Goal: Task Accomplishment & Management: Use online tool/utility

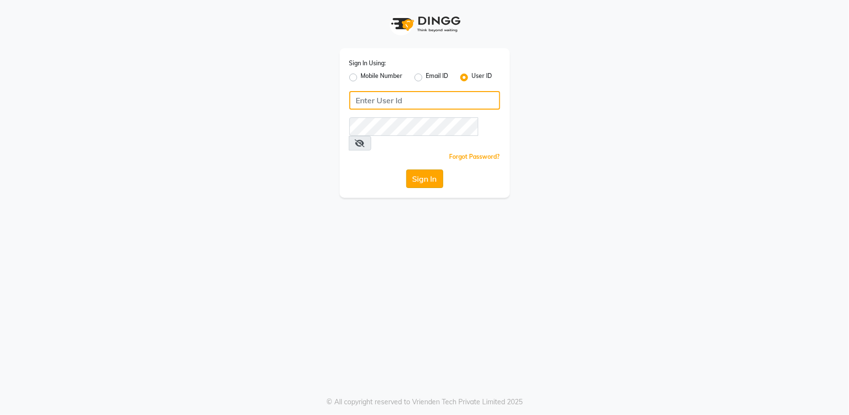
type input "bombshell"
click at [424, 169] on button "Sign In" at bounding box center [424, 178] width 37 height 18
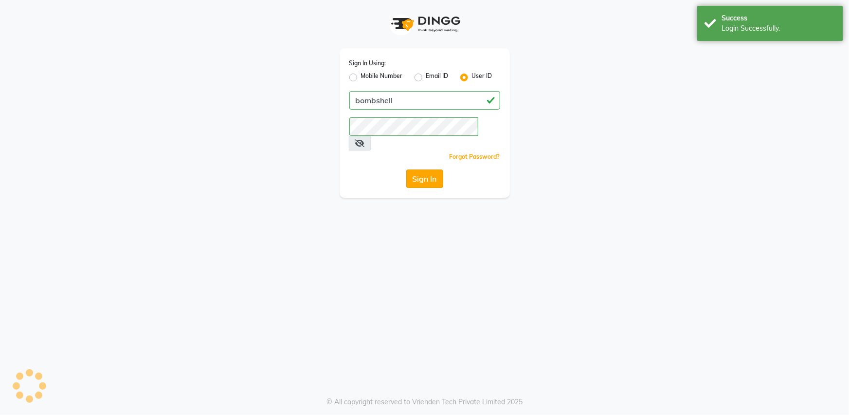
select select "service"
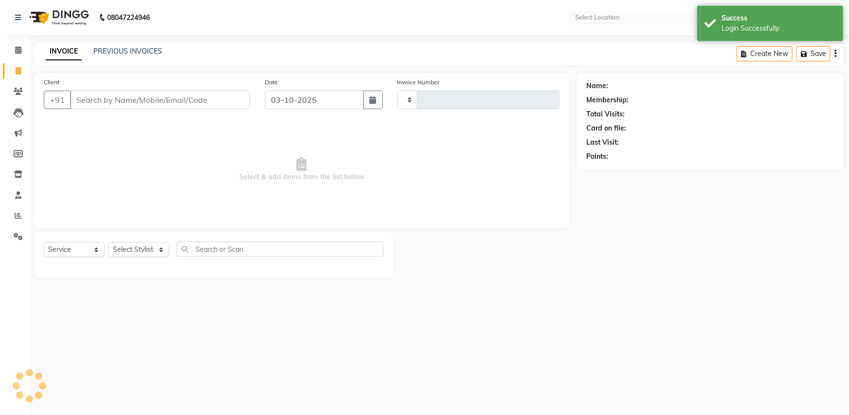
select select "en"
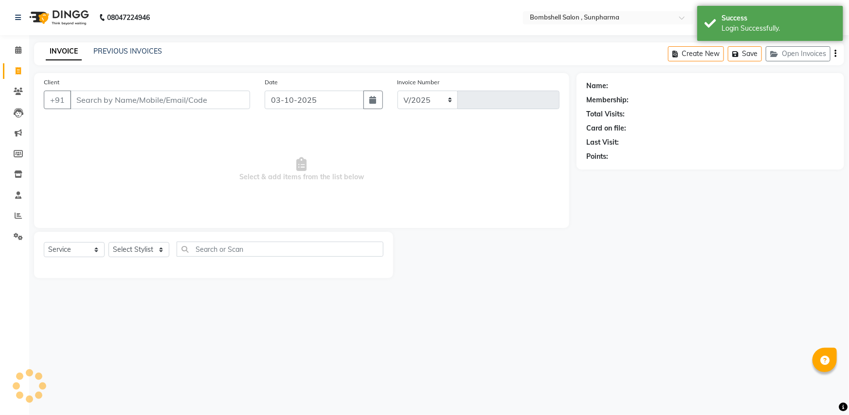
select select "4965"
type input "1534"
click at [113, 48] on link "PREVIOUS INVOICES" at bounding box center [127, 51] width 69 height 9
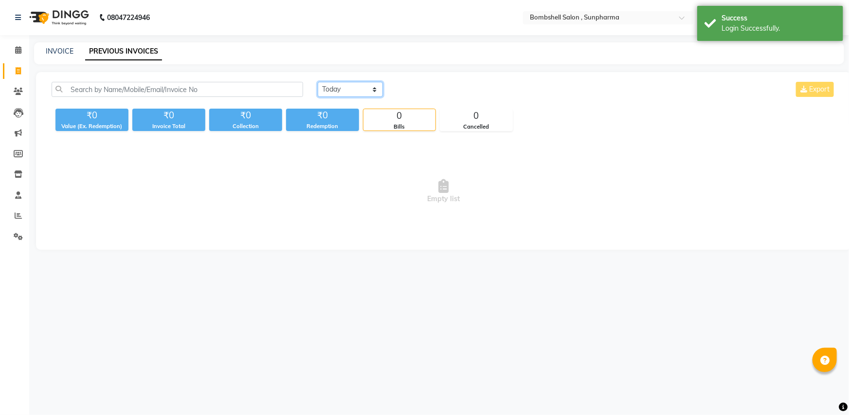
click at [347, 82] on select "[DATE] [DATE] Custom Range" at bounding box center [350, 89] width 65 height 15
select select "range"
click at [318, 82] on select "[DATE] [DATE] Custom Range" at bounding box center [350, 89] width 65 height 15
click at [428, 89] on input "03-10-2025" at bounding box center [430, 90] width 68 height 14
select select "10"
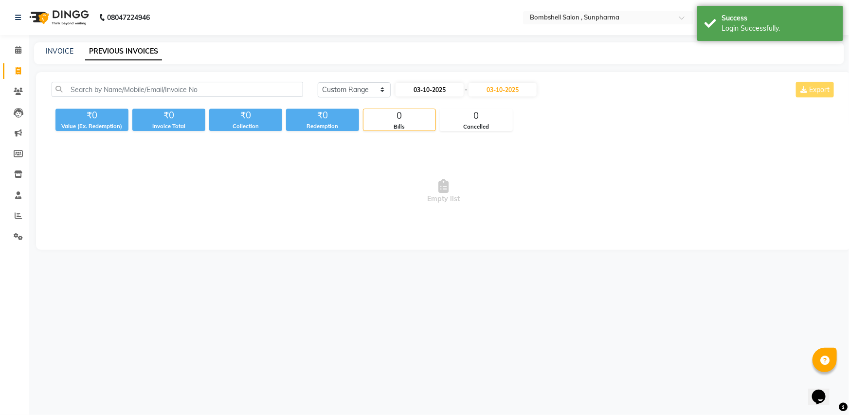
select select "2025"
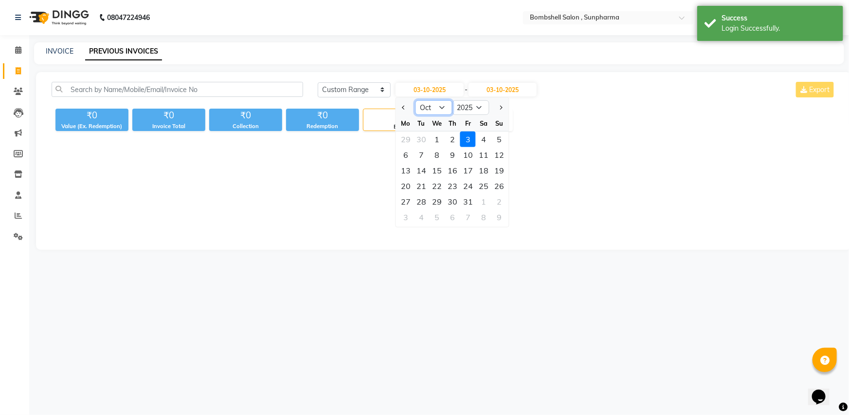
click at [433, 101] on select "Jan Feb Mar Apr May Jun [DATE] Aug Sep Oct Nov Dec" at bounding box center [434, 107] width 37 height 15
select select "9"
click at [416, 100] on select "Jan Feb Mar Apr May Jun [DATE] Aug Sep Oct Nov Dec" at bounding box center [434, 107] width 37 height 15
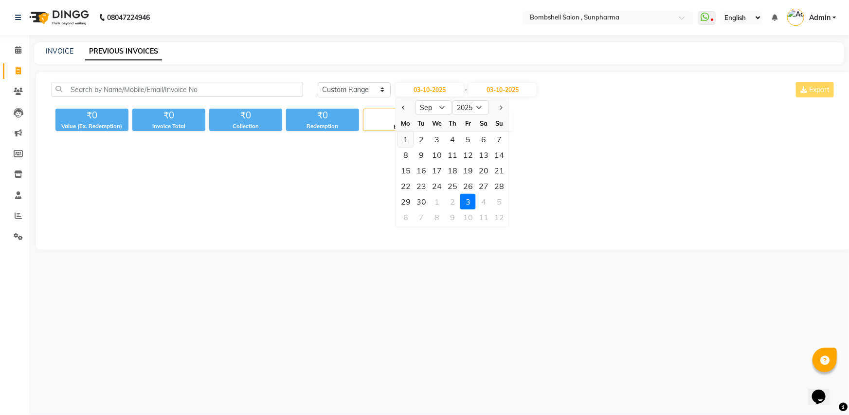
click at [403, 136] on div "1" at bounding box center [406, 139] width 16 height 16
type input "01-09-2025"
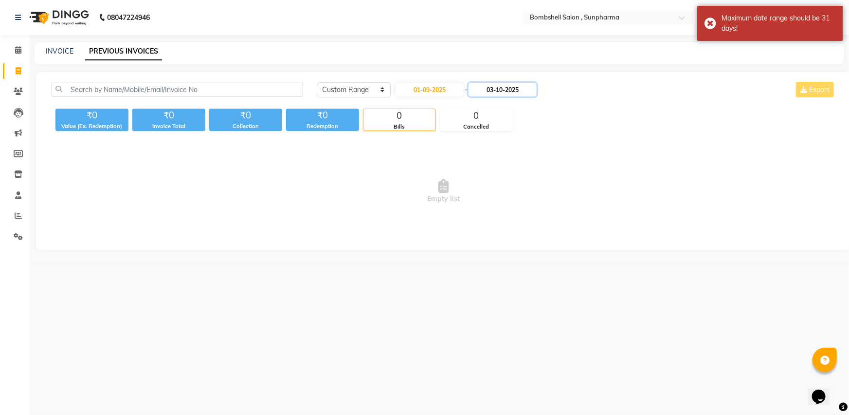
click at [497, 91] on input "03-10-2025" at bounding box center [503, 90] width 68 height 14
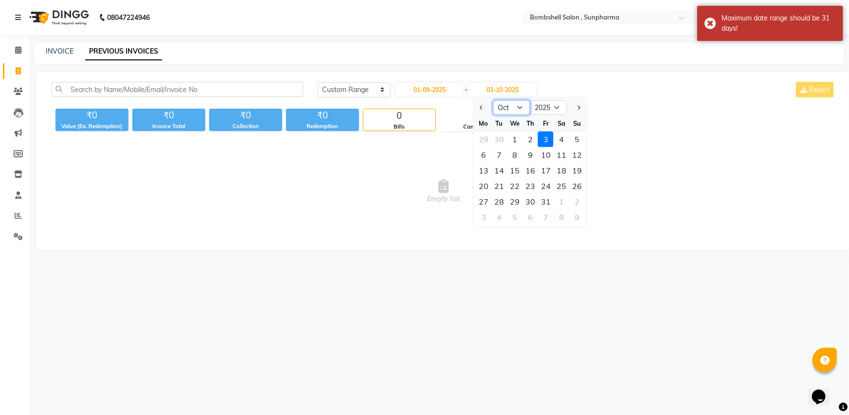
click at [506, 109] on select "Sep Oct Nov Dec" at bounding box center [512, 107] width 37 height 15
select select "9"
click at [494, 100] on select "Sep Oct Nov Dec" at bounding box center [512, 107] width 37 height 15
click at [502, 198] on div "30" at bounding box center [500, 202] width 16 height 16
type input "30-09-2025"
